Goal: Check status: Check status

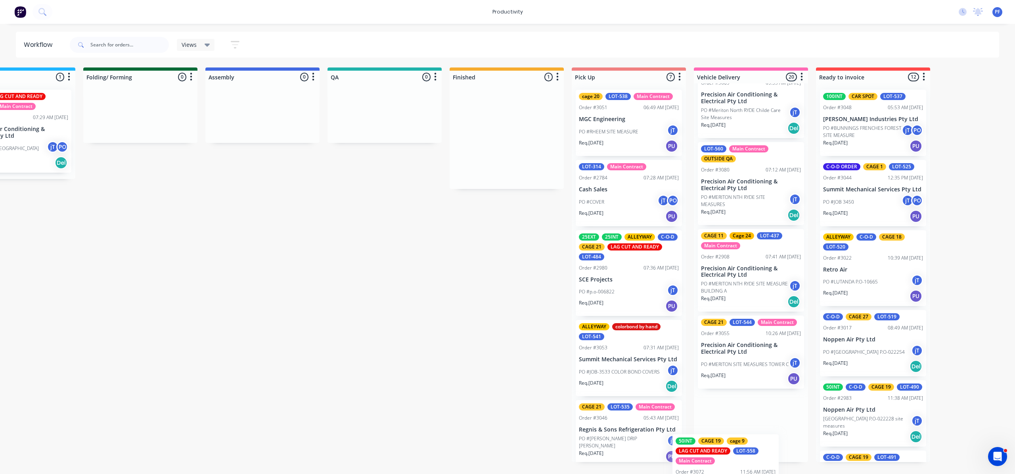
scroll to position [1302, 0]
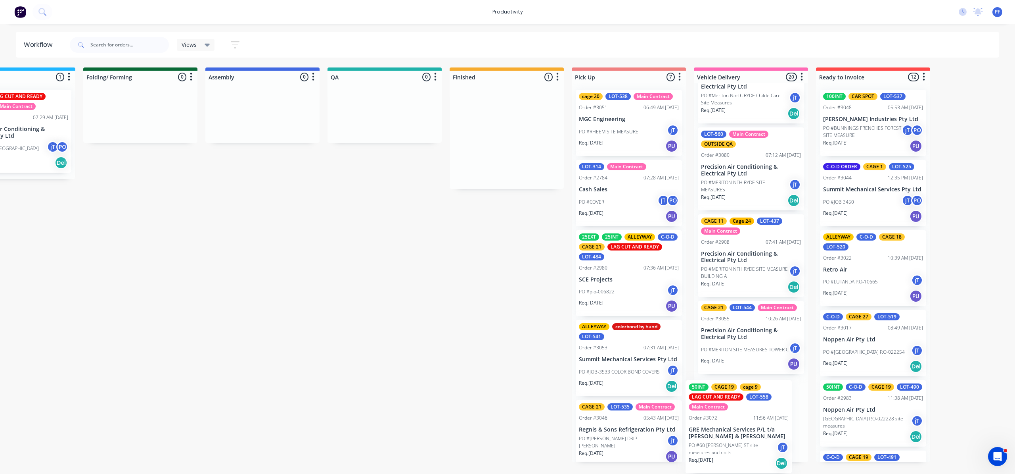
drag, startPoint x: 484, startPoint y: 155, endPoint x: 696, endPoint y: 439, distance: 354.7
click at [728, 443] on div "Submitted 43 Order #240 10:47 AM [DATE] Retro Air PO #Freshwater Apts PO Req. […" at bounding box center [348, 264] width 1553 height 394
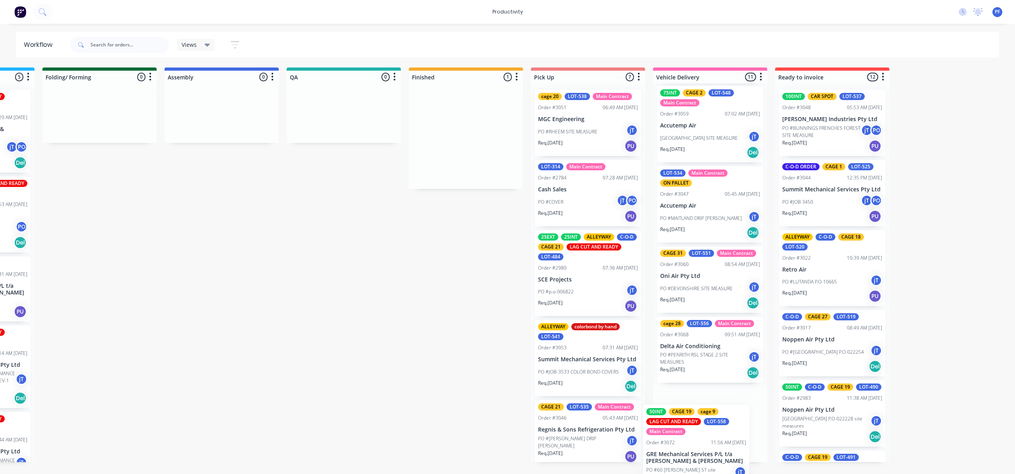
scroll to position [575, 0]
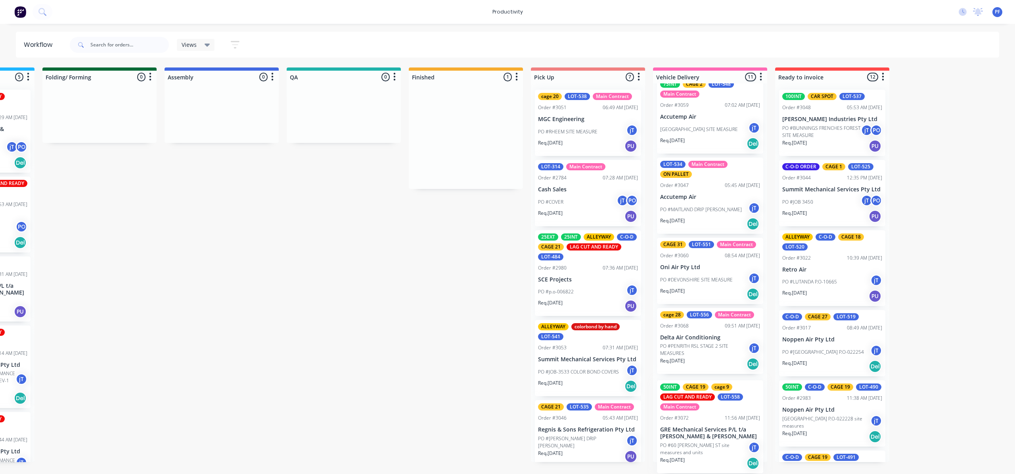
drag, startPoint x: 905, startPoint y: 139, endPoint x: 683, endPoint y: 422, distance: 359.9
click at [687, 408] on div "Submitted 43 Order #240 10:47 AM [DATE] Retro Air PO #Freshwater Apts PO Req. […" at bounding box center [307, 264] width 1553 height 394
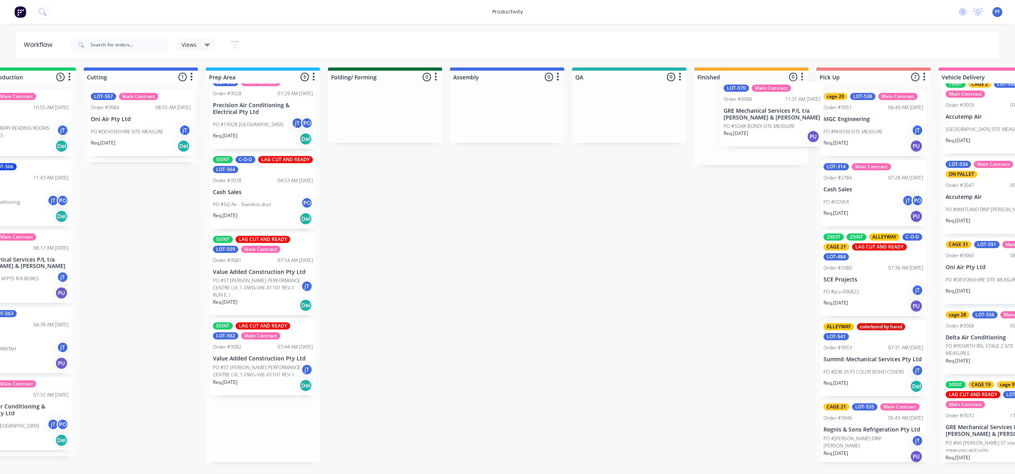
scroll to position [0, 180]
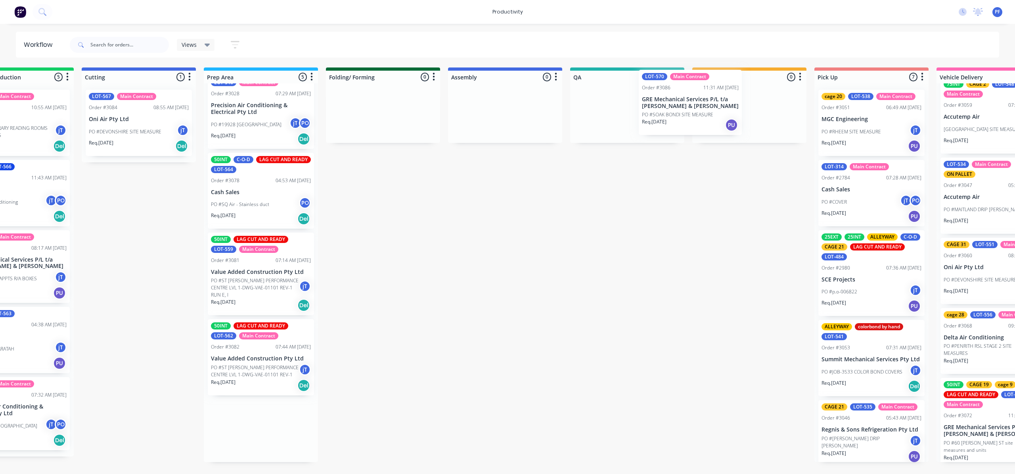
drag, startPoint x: 236, startPoint y: 270, endPoint x: 621, endPoint y: 105, distance: 418.2
click at [621, 105] on div "Submitted 43 Order #240 10:47 AM [DATE] Retro Air PO #Freshwater Apts PO Req. […" at bounding box center [590, 264] width 1553 height 394
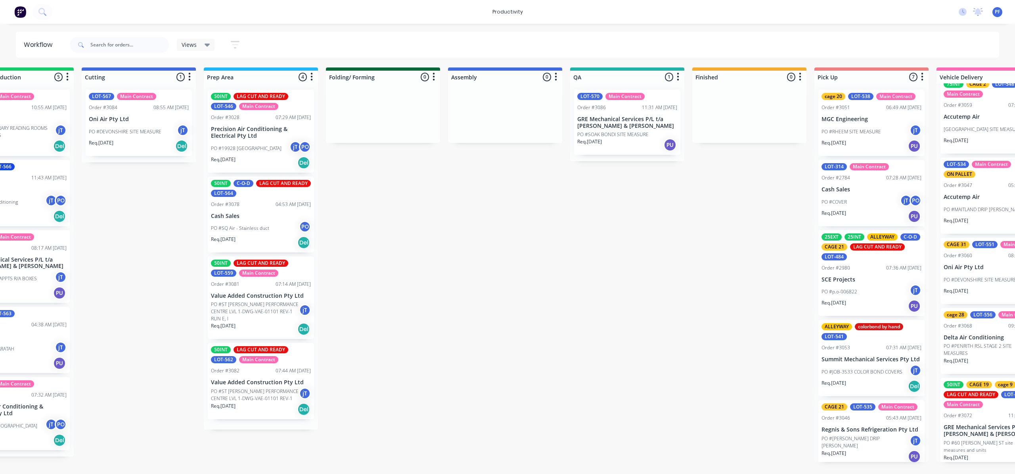
scroll to position [0, 0]
click at [617, 116] on p "GRE Mechanical Services P/L t/a [PERSON_NAME] & [PERSON_NAME]" at bounding box center [627, 122] width 100 height 13
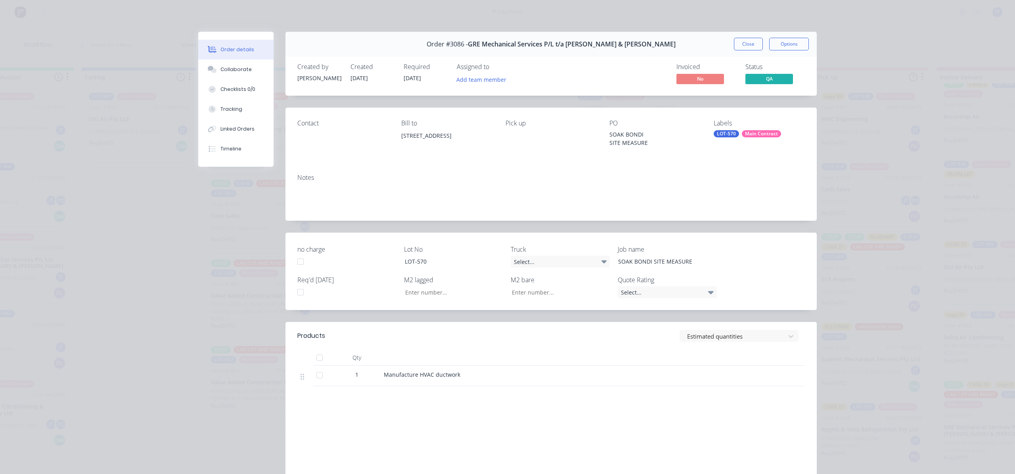
click at [726, 140] on div "Labels LOT-570 Main Contract" at bounding box center [759, 137] width 91 height 36
click at [727, 138] on div "Labels LOT-570 Main Contract" at bounding box center [759, 137] width 91 height 36
click at [724, 135] on div "LOT-570" at bounding box center [726, 133] width 25 height 7
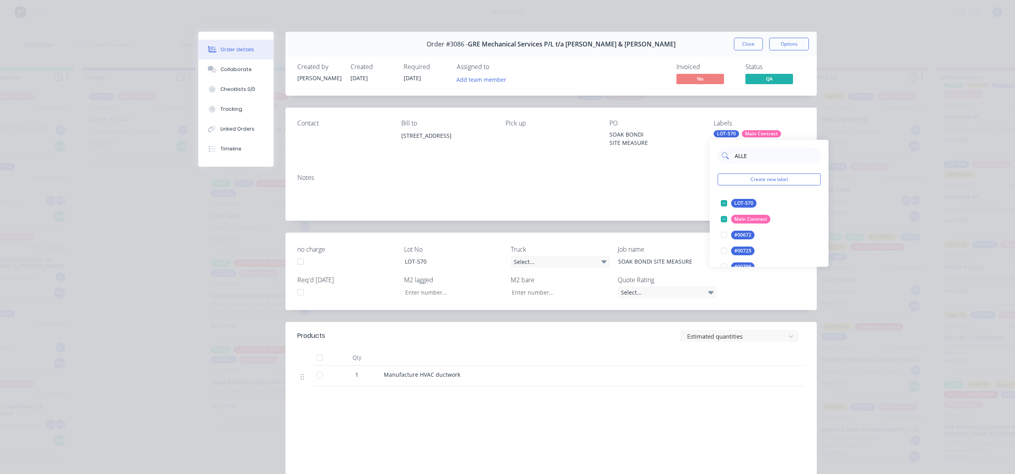
type input "ALLEY"
click at [722, 203] on div at bounding box center [724, 203] width 16 height 16
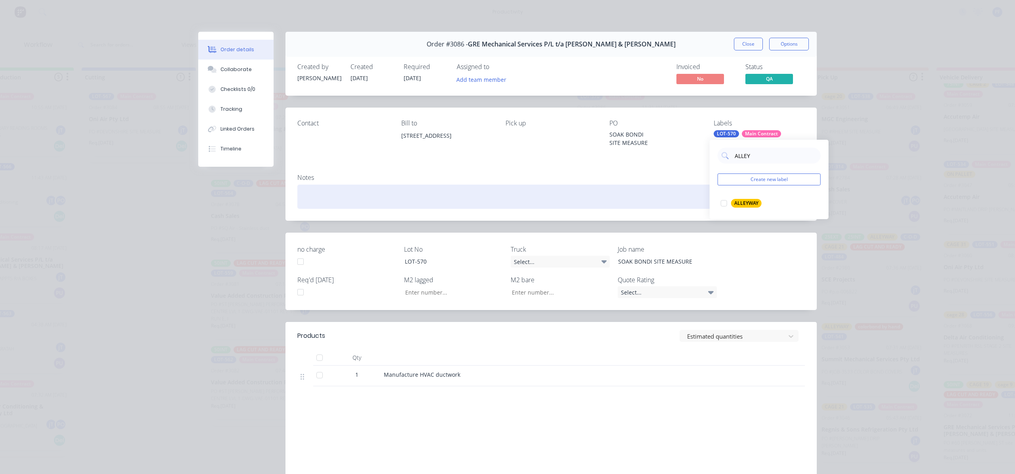
click at [670, 199] on div at bounding box center [551, 196] width 508 height 24
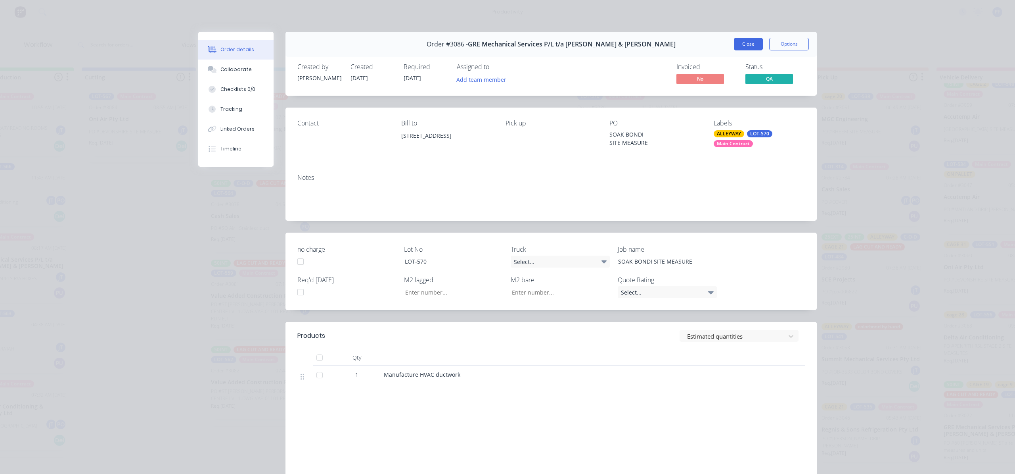
click at [744, 42] on button "Close" at bounding box center [748, 44] width 29 height 13
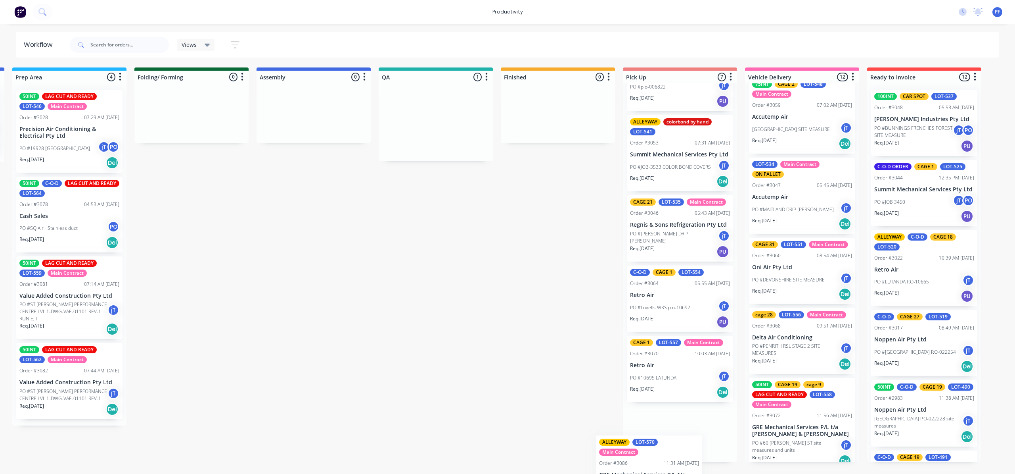
scroll to position [209, 0]
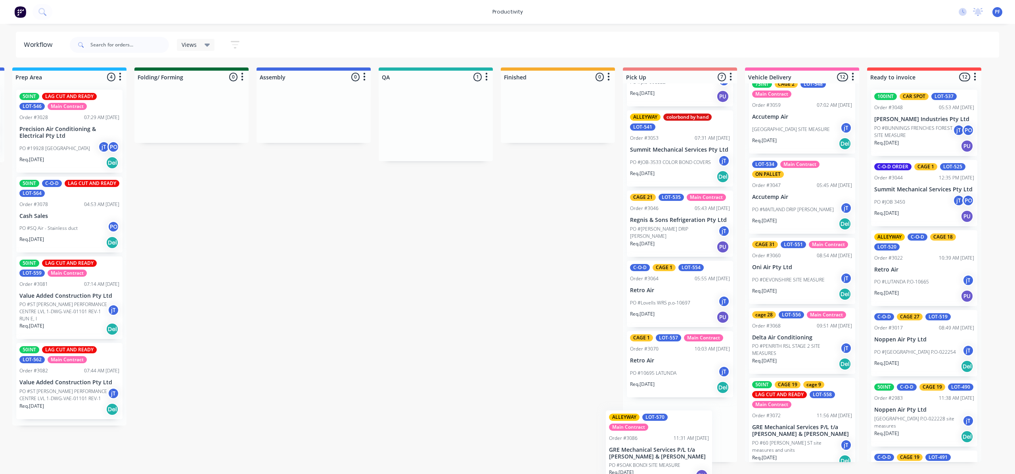
drag, startPoint x: 616, startPoint y: 129, endPoint x: 678, endPoint y: 435, distance: 311.9
click at [662, 441] on div "Submitted 43 Order #240 10:47 AM [DATE] Retro Air PO #Freshwater Apts PO Req. […" at bounding box center [399, 264] width 1553 height 394
